Goal: Transaction & Acquisition: Purchase product/service

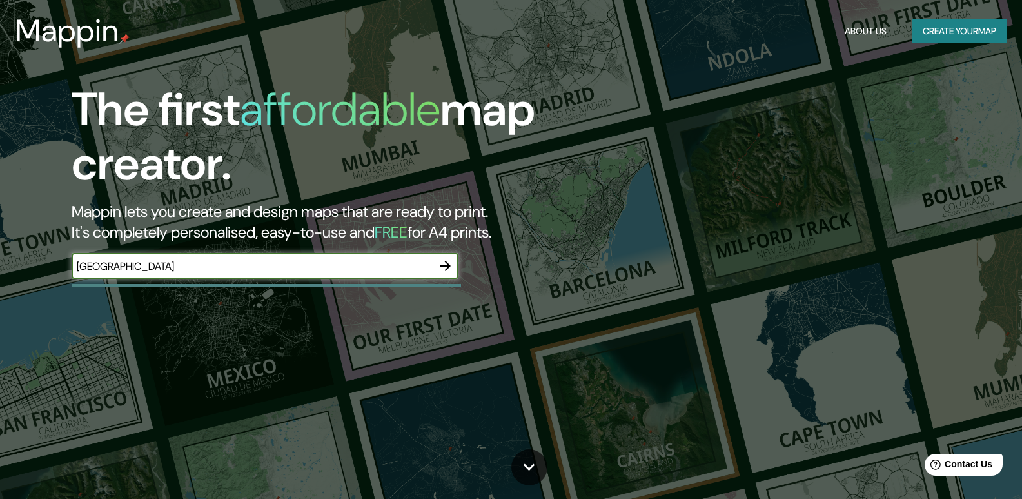
type input "[GEOGRAPHIC_DATA]"
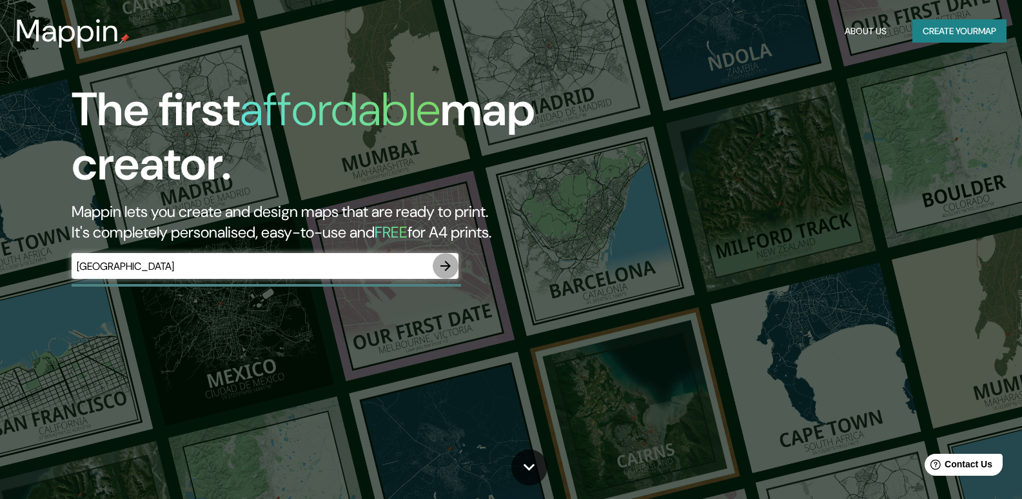
click at [443, 266] on icon "button" at bounding box center [446, 266] width 10 height 10
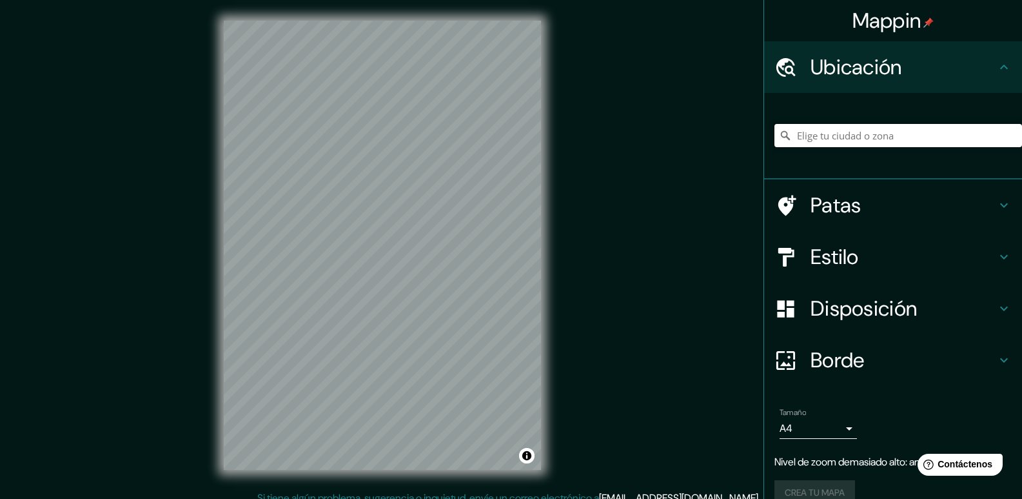
click at [831, 136] on input "Elige tu ciudad o zona" at bounding box center [899, 135] width 248 height 23
type input "[GEOGRAPHIC_DATA]"
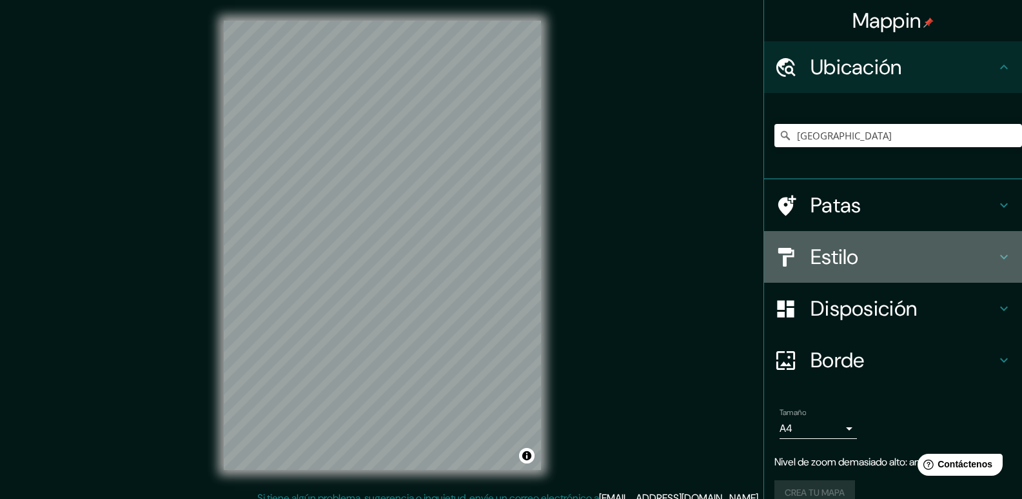
click at [811, 256] on font "Estilo" at bounding box center [835, 256] width 48 height 27
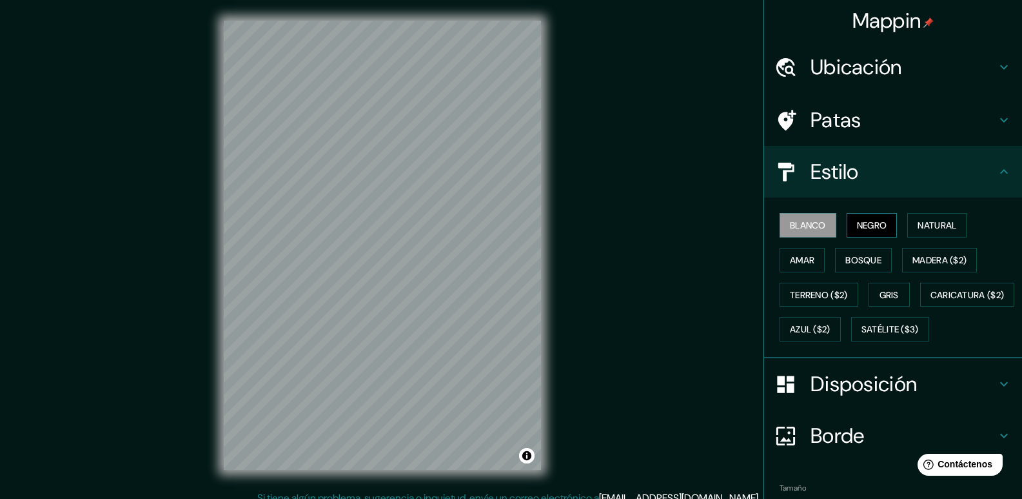
click at [857, 230] on font "Negro" at bounding box center [872, 225] width 30 height 12
click at [808, 226] on font "Blanco" at bounding box center [808, 225] width 36 height 12
click at [881, 293] on font "Gris" at bounding box center [889, 295] width 19 height 12
click at [797, 223] on font "Blanco" at bounding box center [808, 225] width 36 height 12
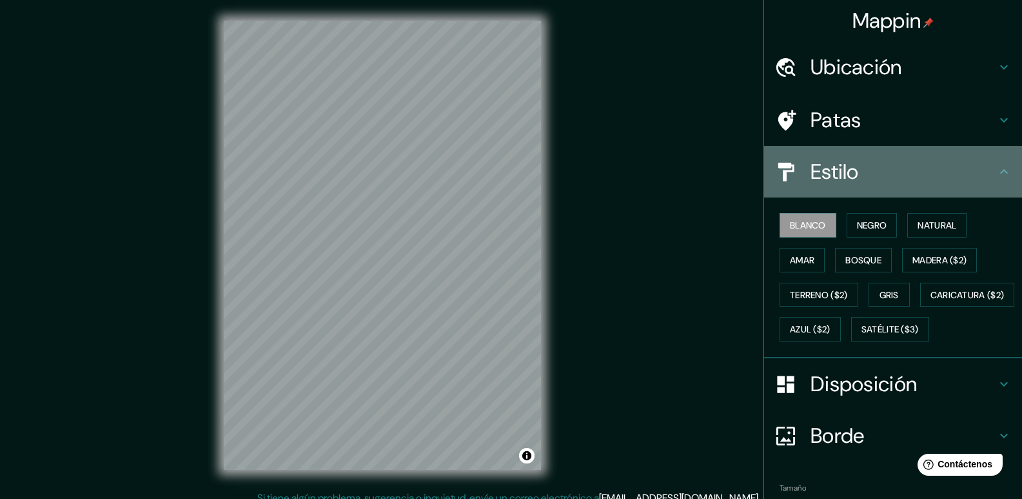
click at [997, 166] on icon at bounding box center [1004, 171] width 15 height 15
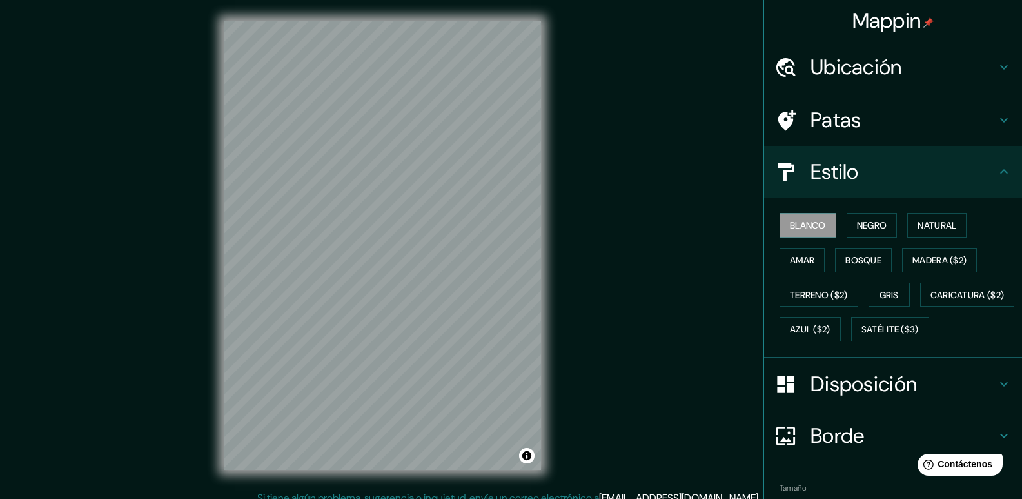
click at [997, 175] on icon at bounding box center [1004, 171] width 15 height 15
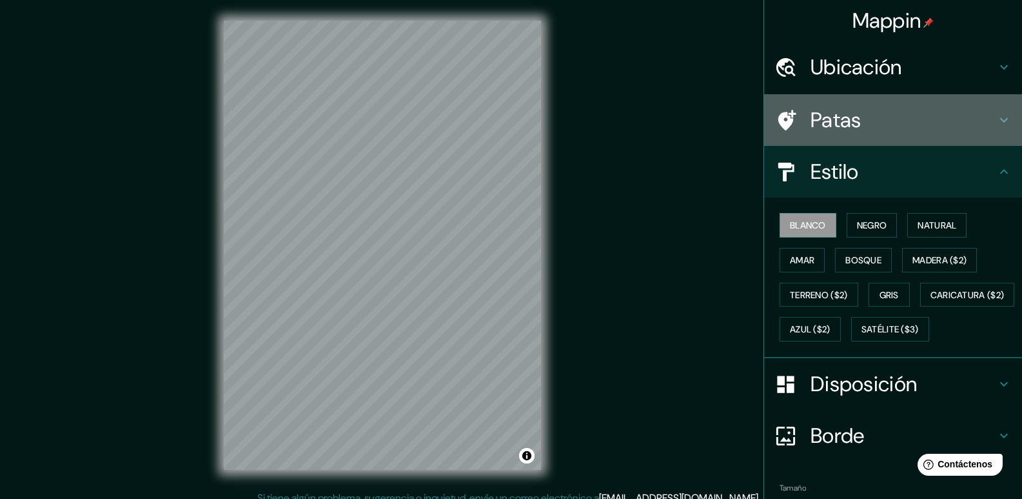
click at [997, 117] on icon at bounding box center [1004, 119] width 15 height 15
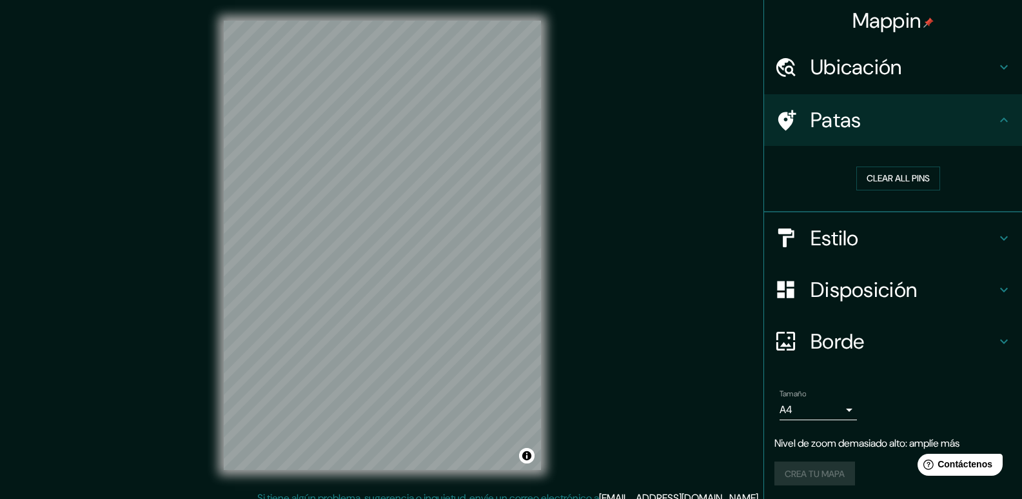
click at [997, 283] on icon at bounding box center [1004, 289] width 15 height 15
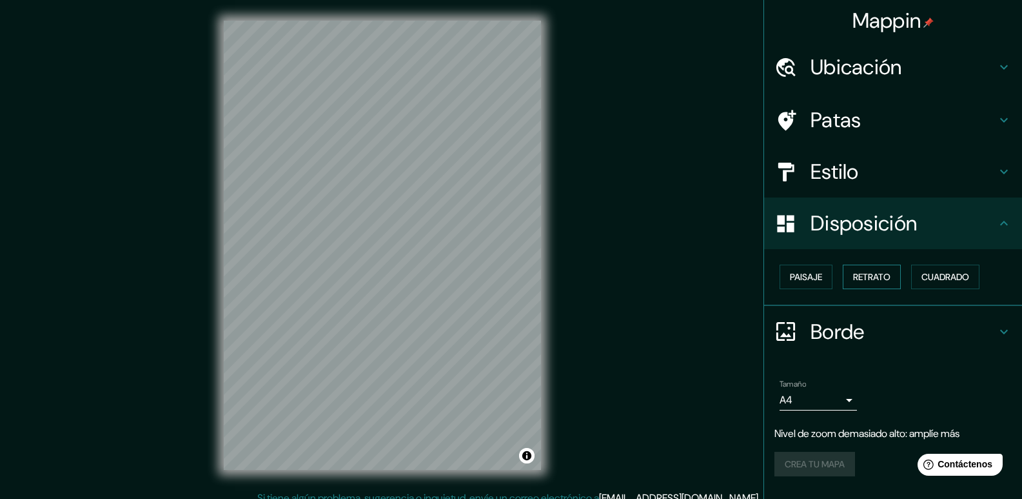
click at [873, 272] on font "Retrato" at bounding box center [871, 277] width 37 height 12
click at [868, 277] on font "Retrato" at bounding box center [871, 277] width 37 height 12
click at [810, 277] on font "Paisaje" at bounding box center [806, 277] width 32 height 12
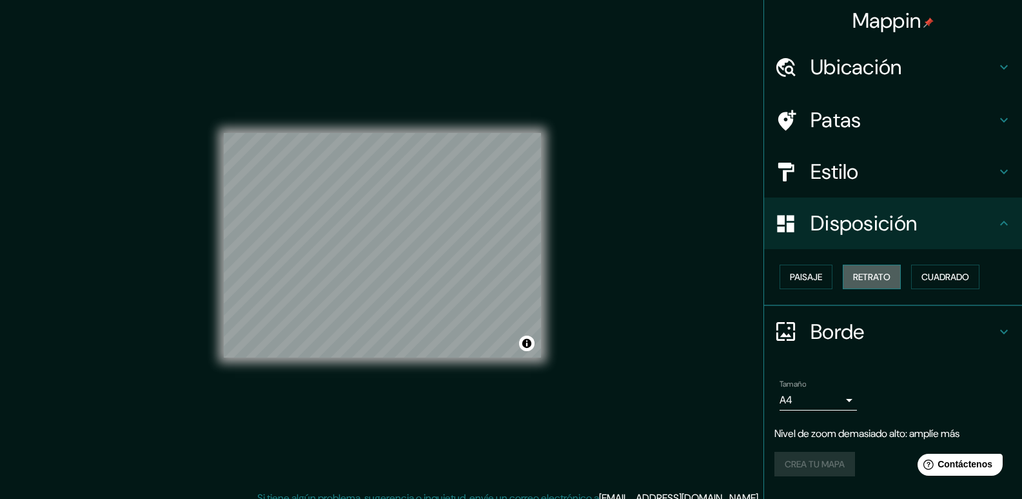
click at [878, 276] on font "Retrato" at bounding box center [871, 277] width 37 height 12
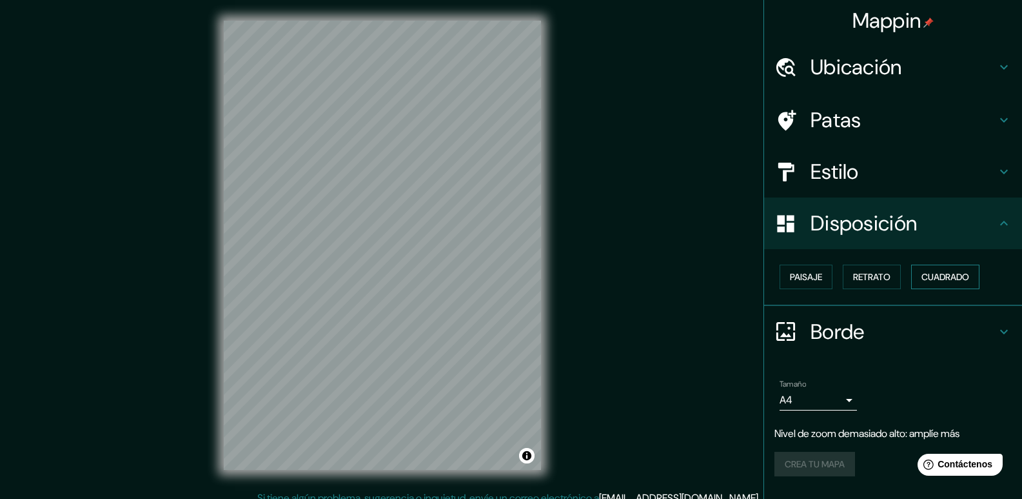
click at [957, 279] on font "Cuadrado" at bounding box center [946, 277] width 48 height 12
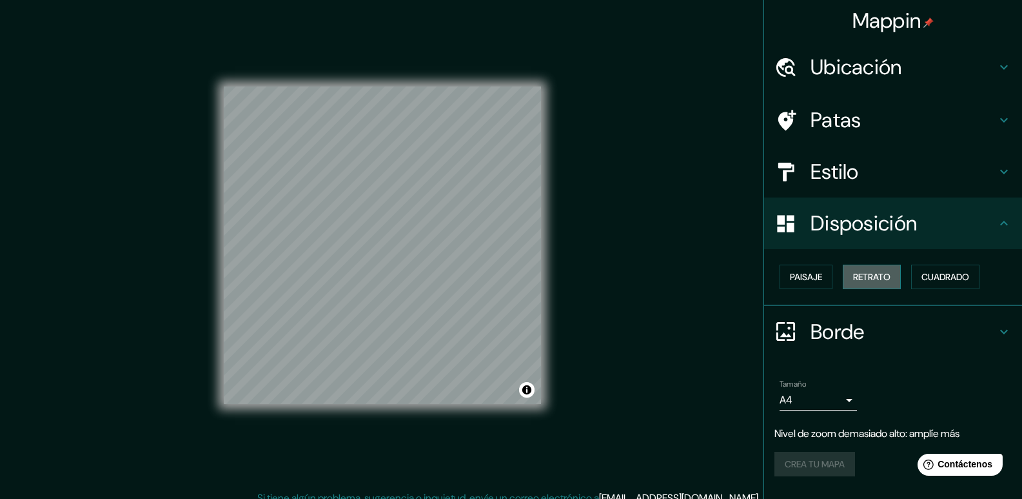
drag, startPoint x: 885, startPoint y: 272, endPoint x: 902, endPoint y: 272, distance: 16.8
click at [884, 272] on font "Retrato" at bounding box center [871, 277] width 37 height 12
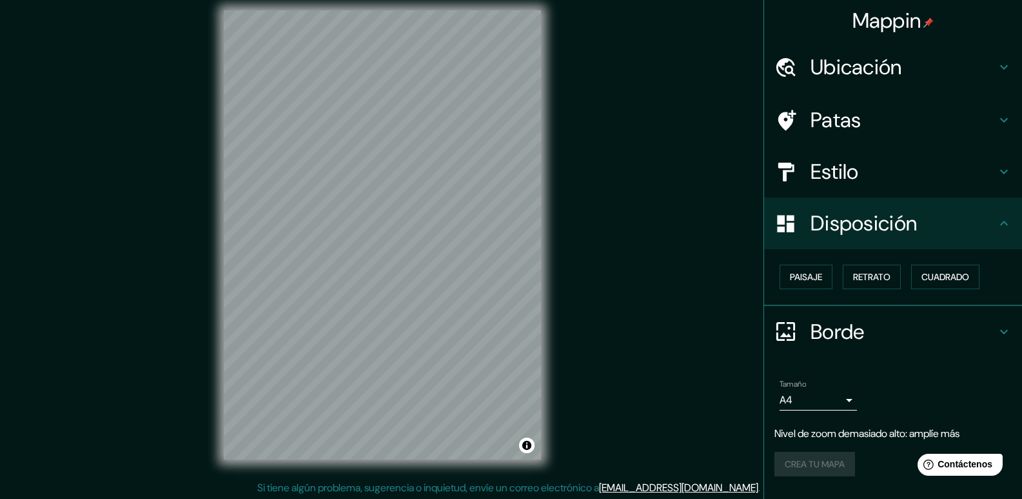
scroll to position [12, 0]
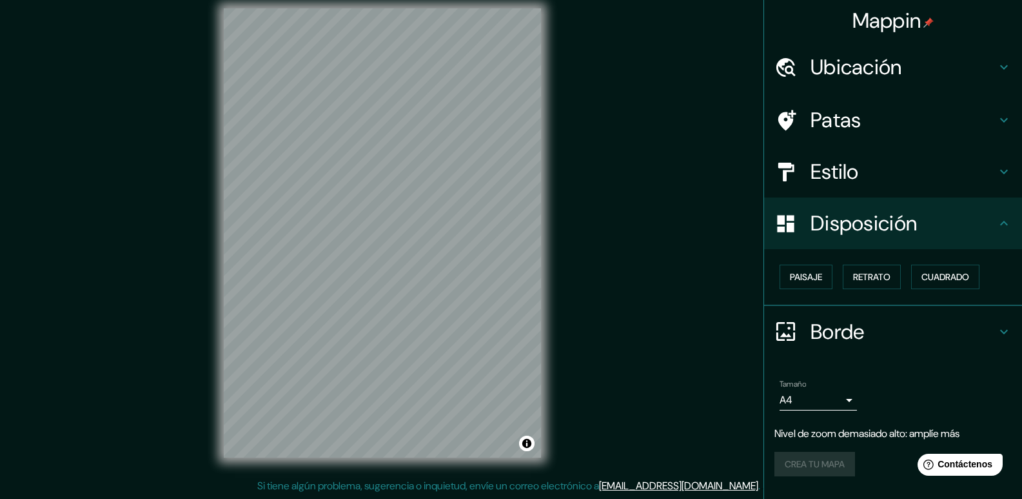
click at [832, 321] on font "Borde" at bounding box center [838, 331] width 54 height 27
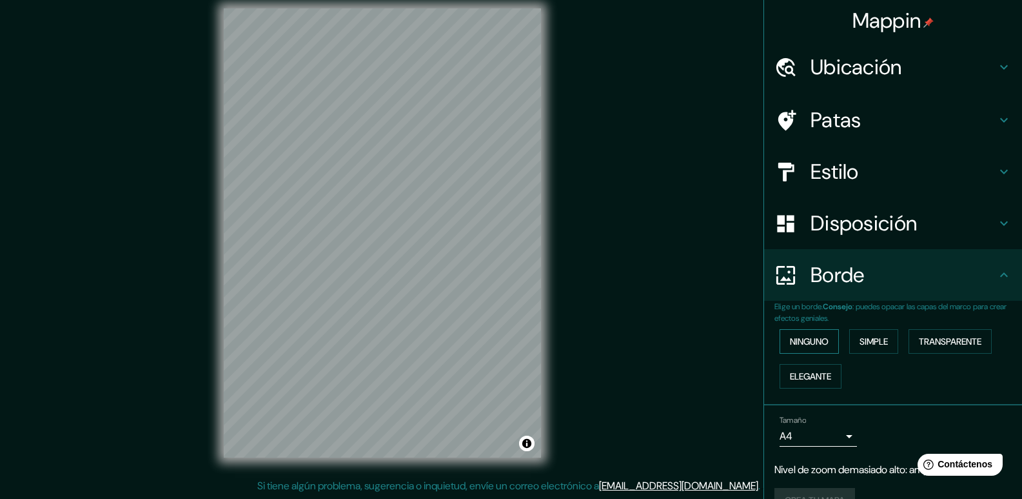
click at [790, 339] on font "Ninguno" at bounding box center [809, 341] width 39 height 12
click at [876, 339] on font "Simple" at bounding box center [874, 341] width 28 height 12
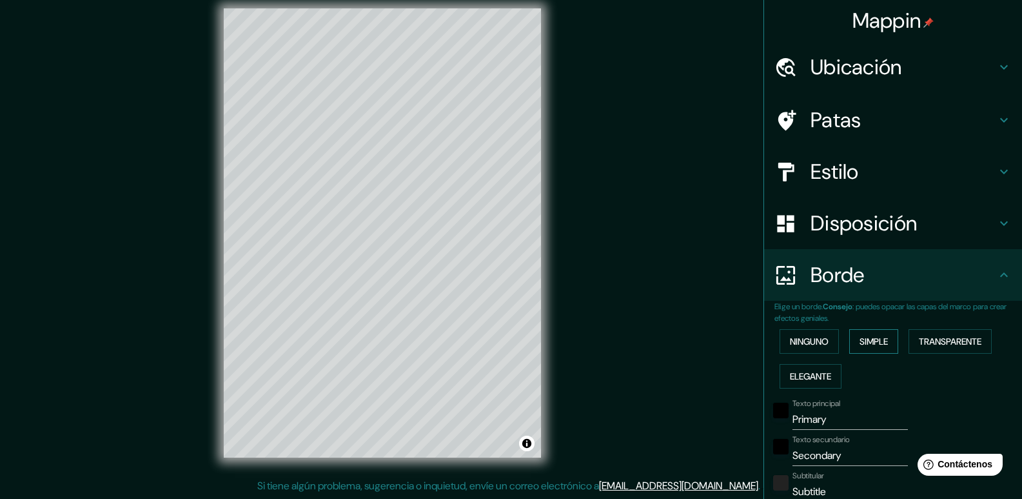
click at [879, 339] on font "Simple" at bounding box center [874, 341] width 28 height 12
type input "197"
type input "39"
click at [946, 339] on font "Transparente" at bounding box center [950, 341] width 63 height 12
click at [946, 344] on font "Transparente" at bounding box center [950, 341] width 63 height 12
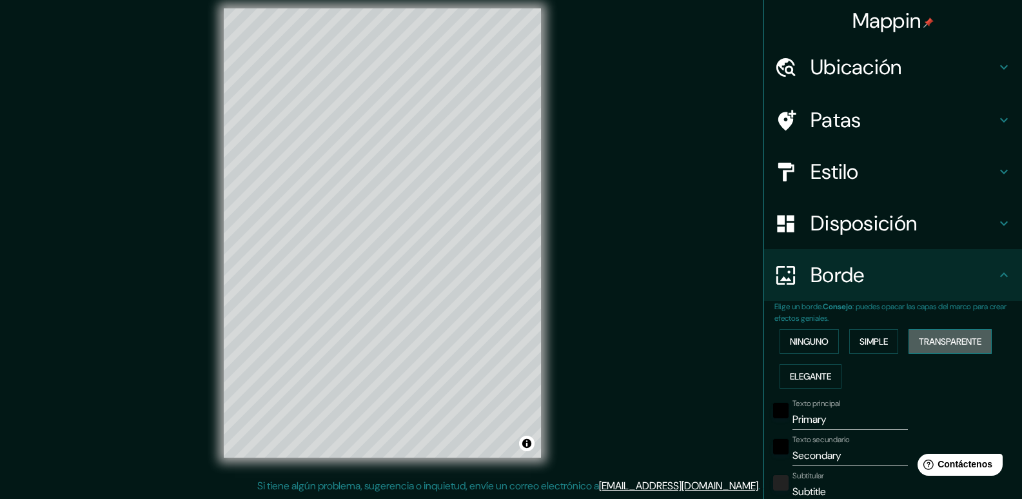
type input "236"
type input "39"
click at [797, 368] on font "Elegante" at bounding box center [810, 376] width 41 height 17
click at [797, 346] on font "Ninguno" at bounding box center [809, 341] width 39 height 12
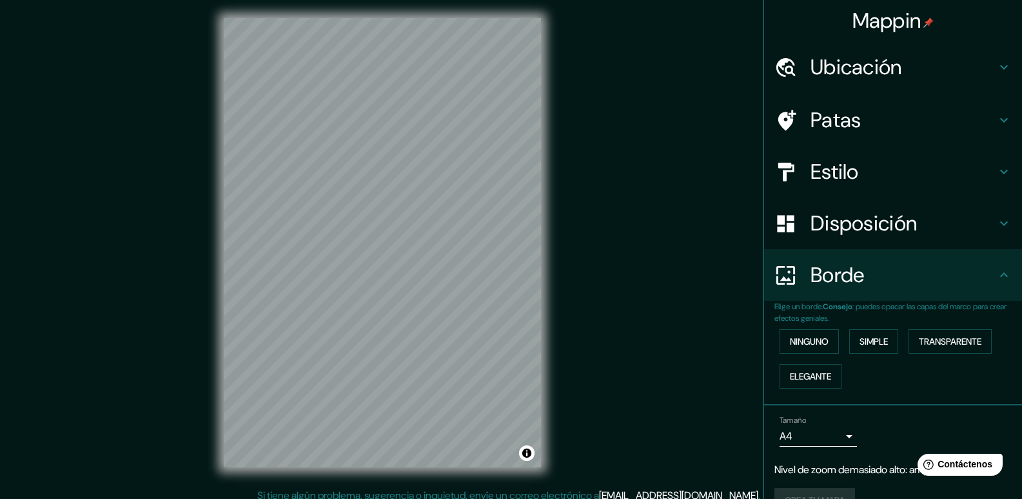
scroll to position [0, 0]
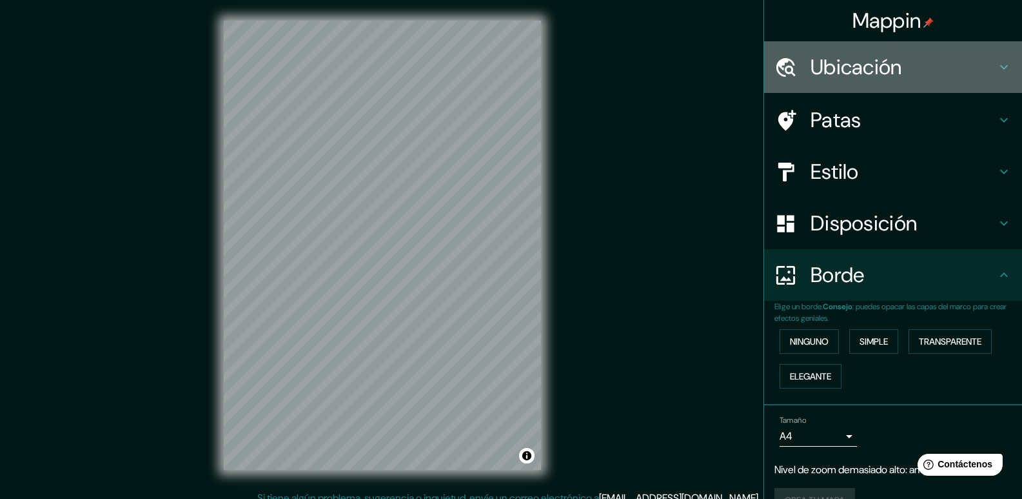
click at [1006, 57] on div "Ubicación" at bounding box center [893, 67] width 258 height 52
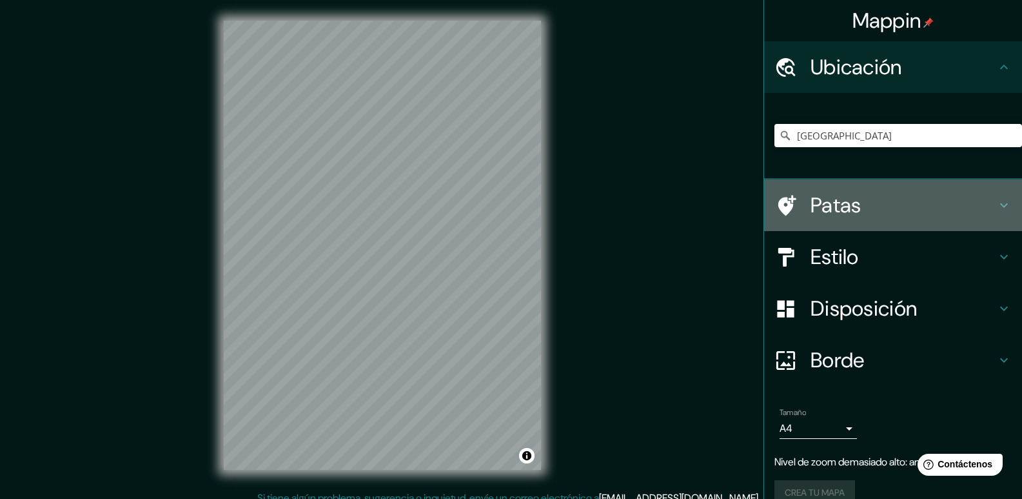
click at [870, 204] on h4 "Patas" at bounding box center [904, 205] width 186 height 26
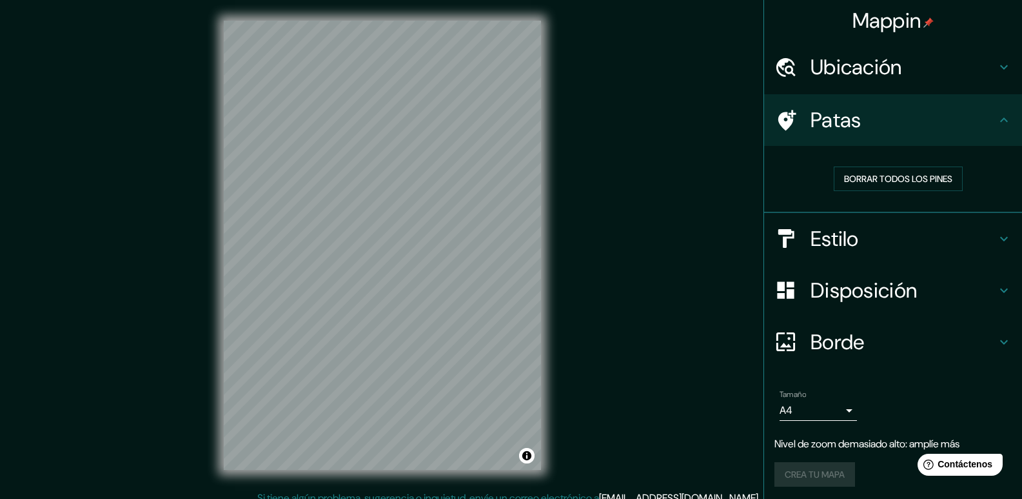
click at [968, 228] on h4 "Estilo" at bounding box center [904, 239] width 186 height 26
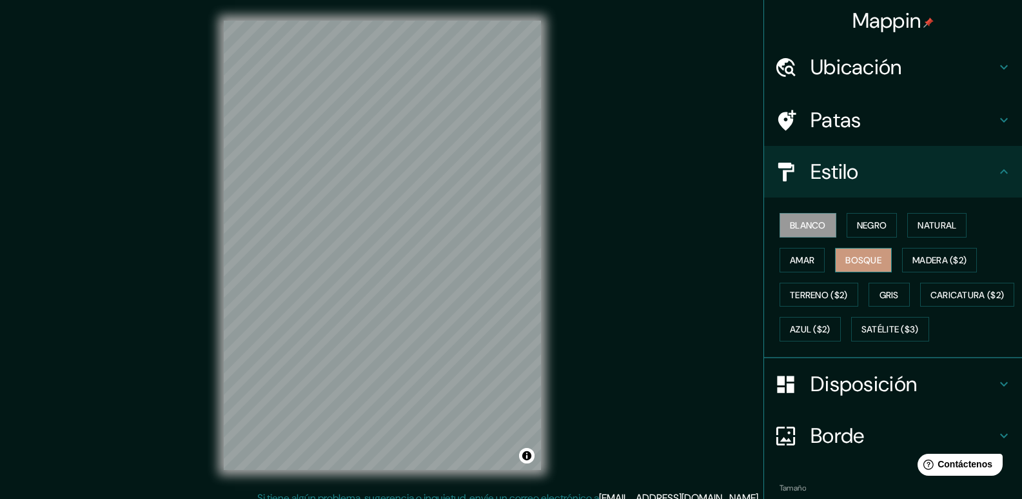
click at [859, 255] on font "Bosque" at bounding box center [864, 260] width 36 height 12
click at [865, 231] on font "Negro" at bounding box center [872, 225] width 30 height 12
click at [813, 219] on font "Blanco" at bounding box center [808, 225] width 36 height 12
